Goal: Check status: Check status

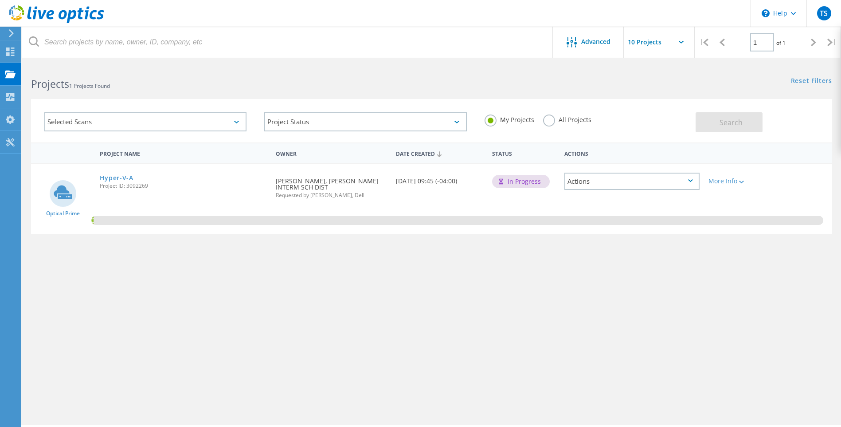
click at [324, 237] on div "Project Name Owner Date Created Status Actions Optical Prime Hyper-V-A Project …" at bounding box center [431, 257] width 801 height 231
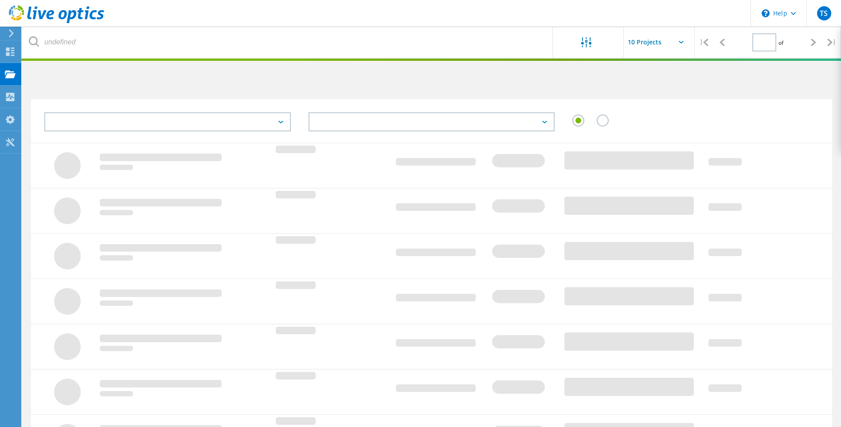
type input "1"
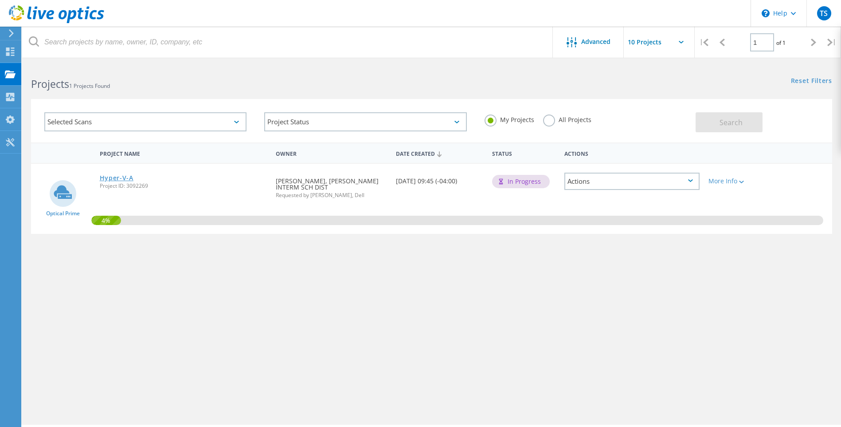
click at [117, 177] on link "Hyper-V-A" at bounding box center [117, 178] width 34 height 6
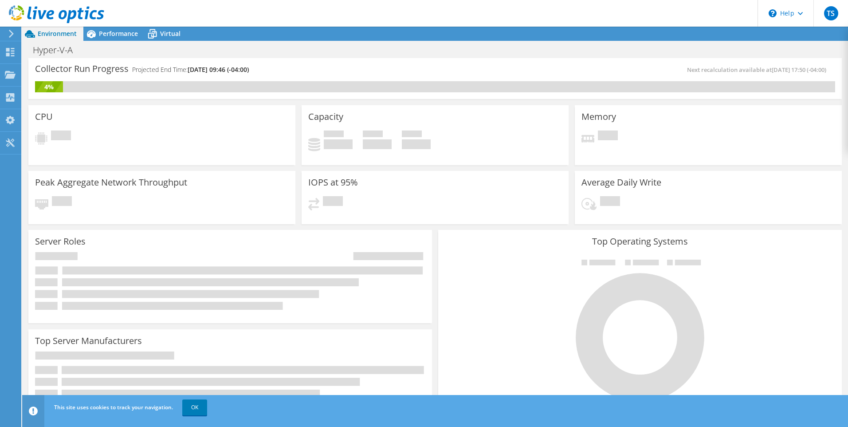
scroll to position [222, 0]
click at [193, 410] on link "OK" at bounding box center [194, 407] width 25 height 16
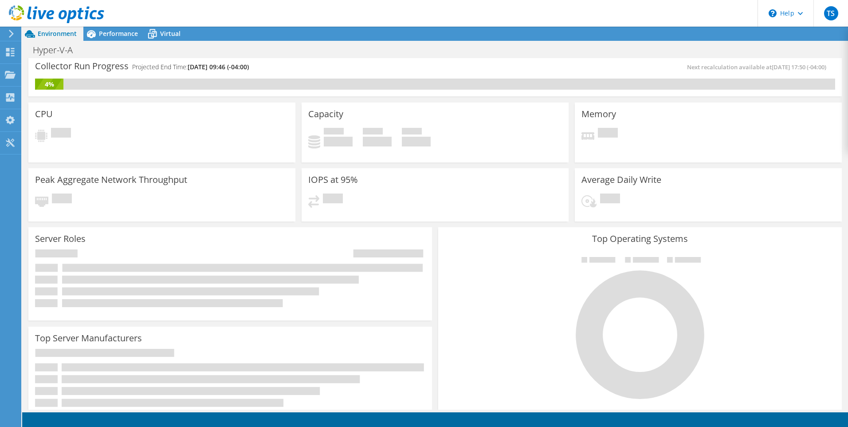
scroll to position [0, 0]
click at [13, 58] on div at bounding box center [10, 53] width 11 height 10
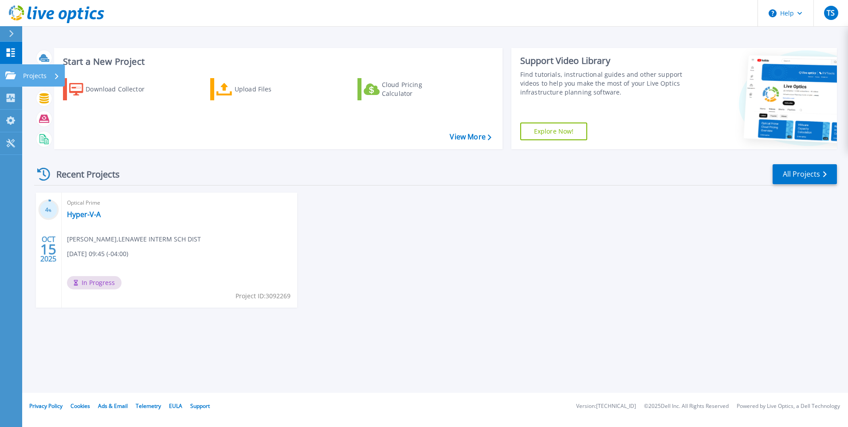
click at [15, 78] on icon at bounding box center [10, 75] width 11 height 8
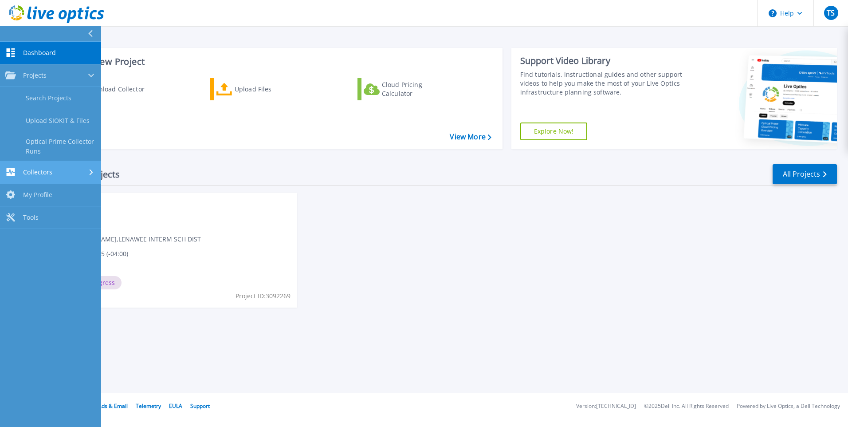
click at [73, 168] on div "Collectors" at bounding box center [50, 172] width 90 height 8
click at [342, 226] on div "4 % OCT 15 2025 Optical Prime Hyper-V-A Timothy Speer , LENAWEE INTERM SCH DIST…" at bounding box center [432, 258] width 810 height 133
